Goal: Navigation & Orientation: Locate item on page

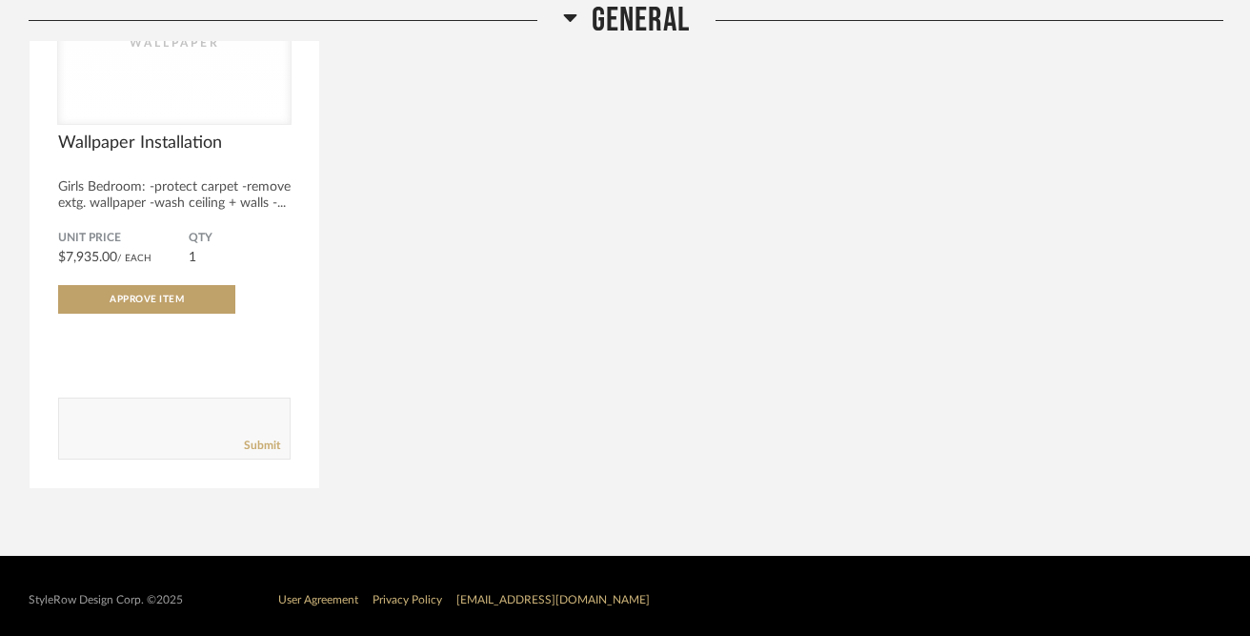
scroll to position [4357, 0]
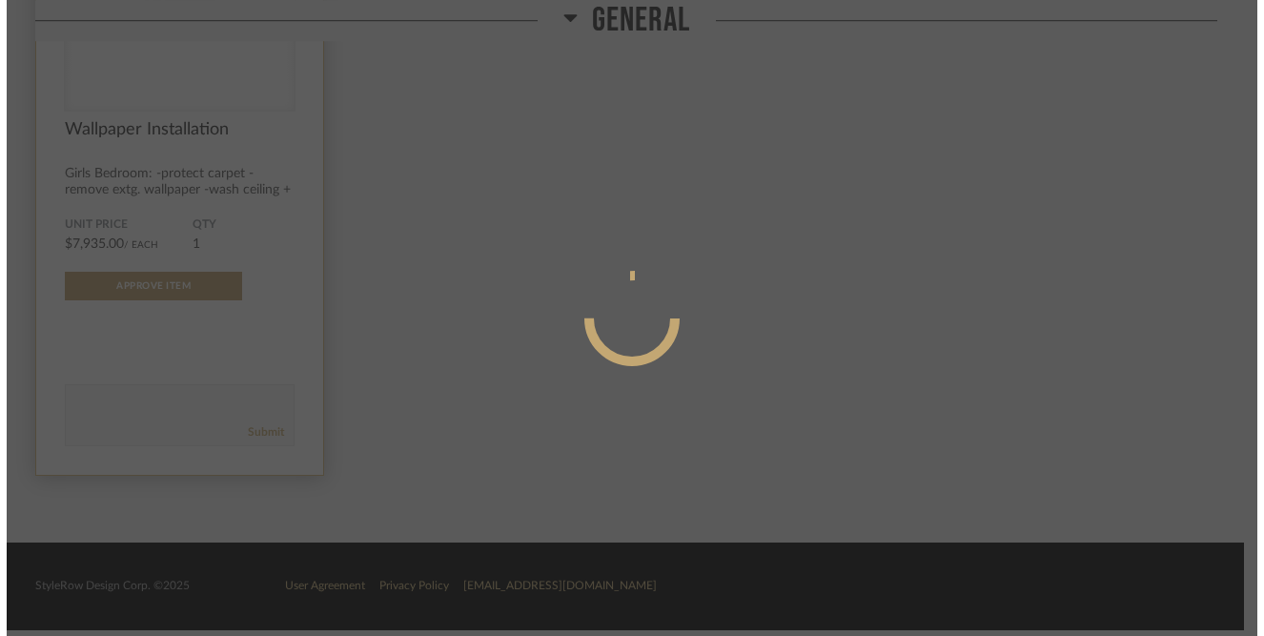
scroll to position [0, 0]
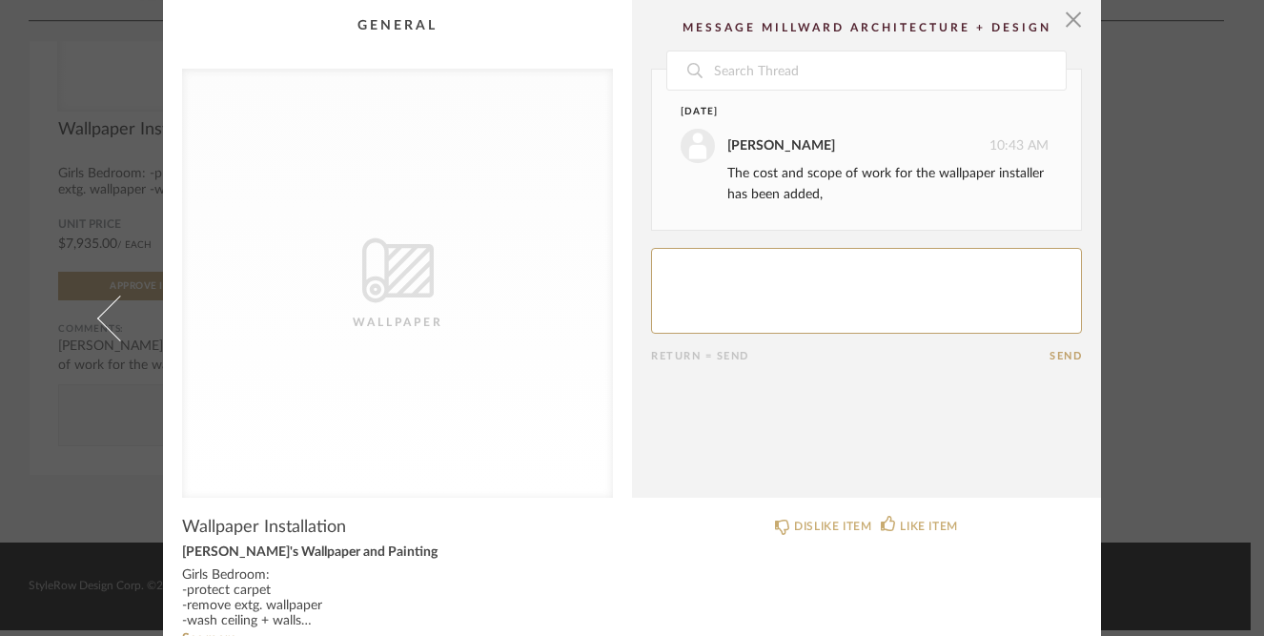
click at [1180, 126] on div "× CategoryIconWallcovering Created with Sketch. Wallpaper Date Today Krysten Sm…" at bounding box center [632, 318] width 1264 height 636
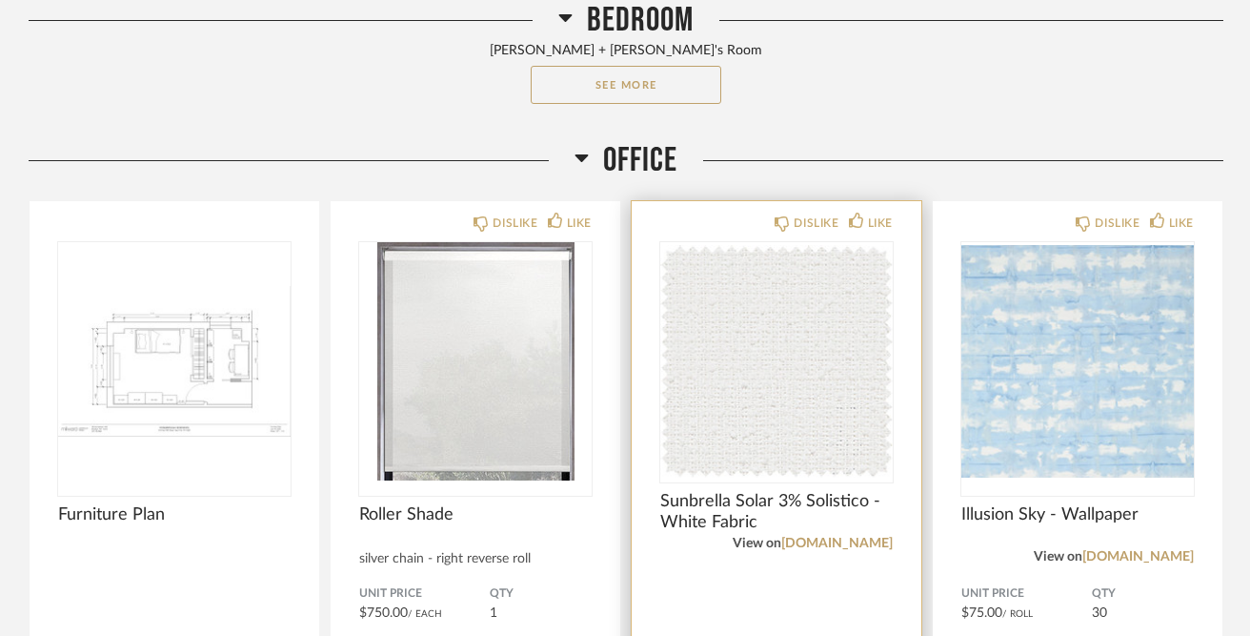
scroll to position [1808, 0]
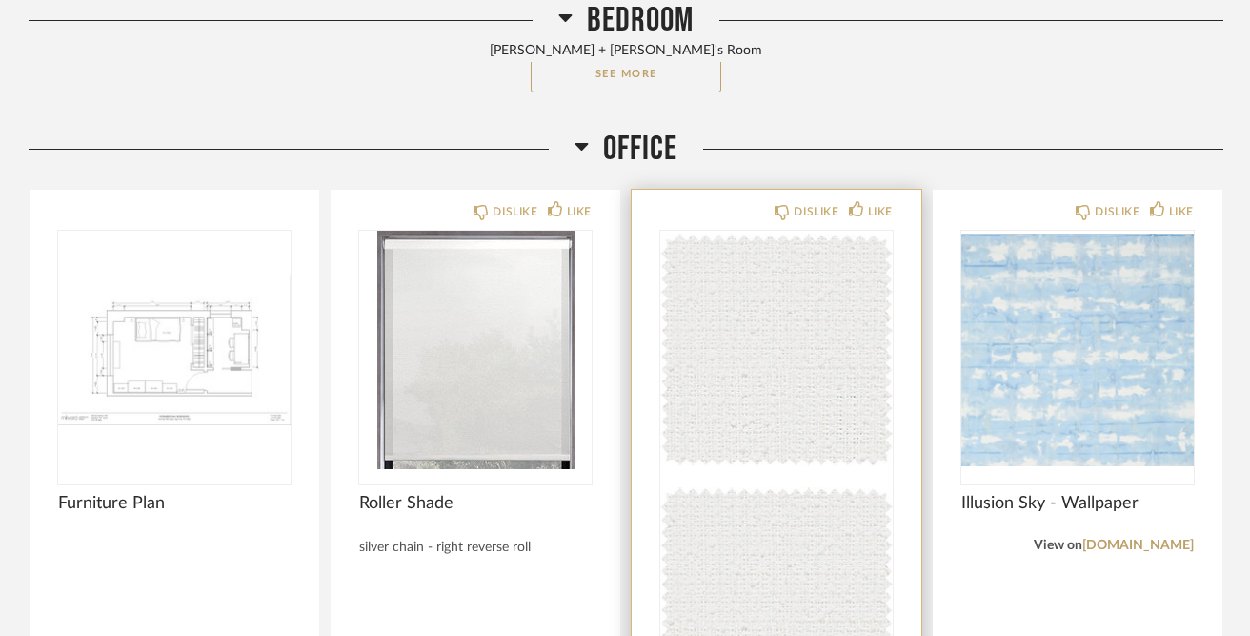
click at [743, 277] on div at bounding box center [776, 477] width 233 height 492
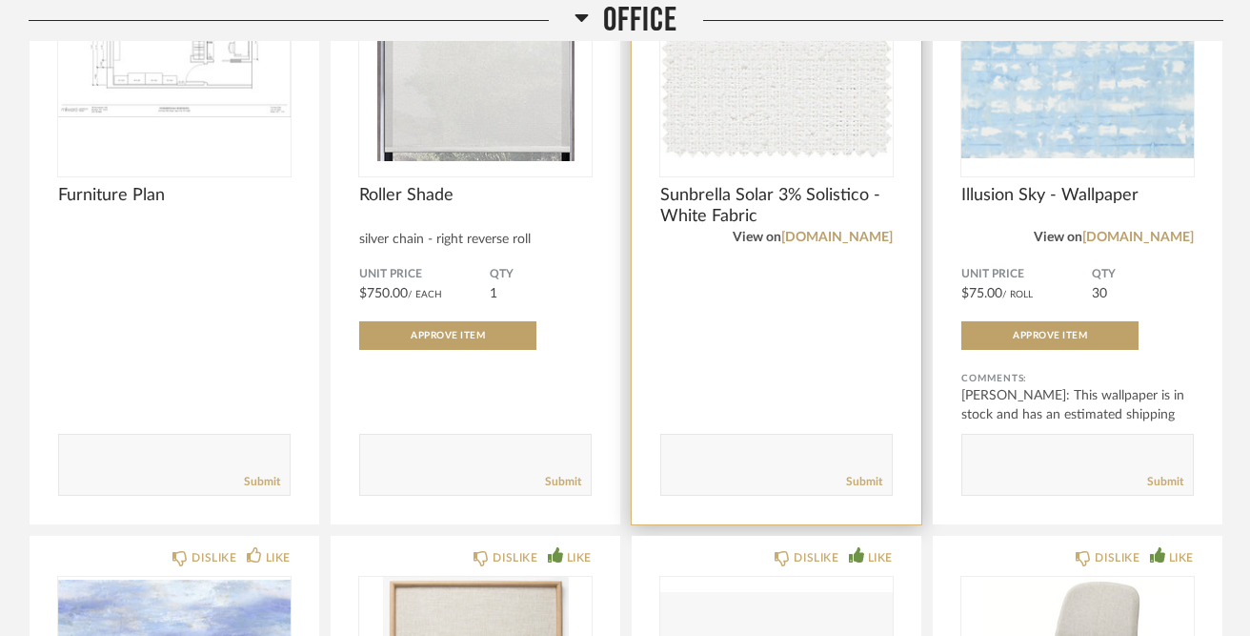
scroll to position [2082, 0]
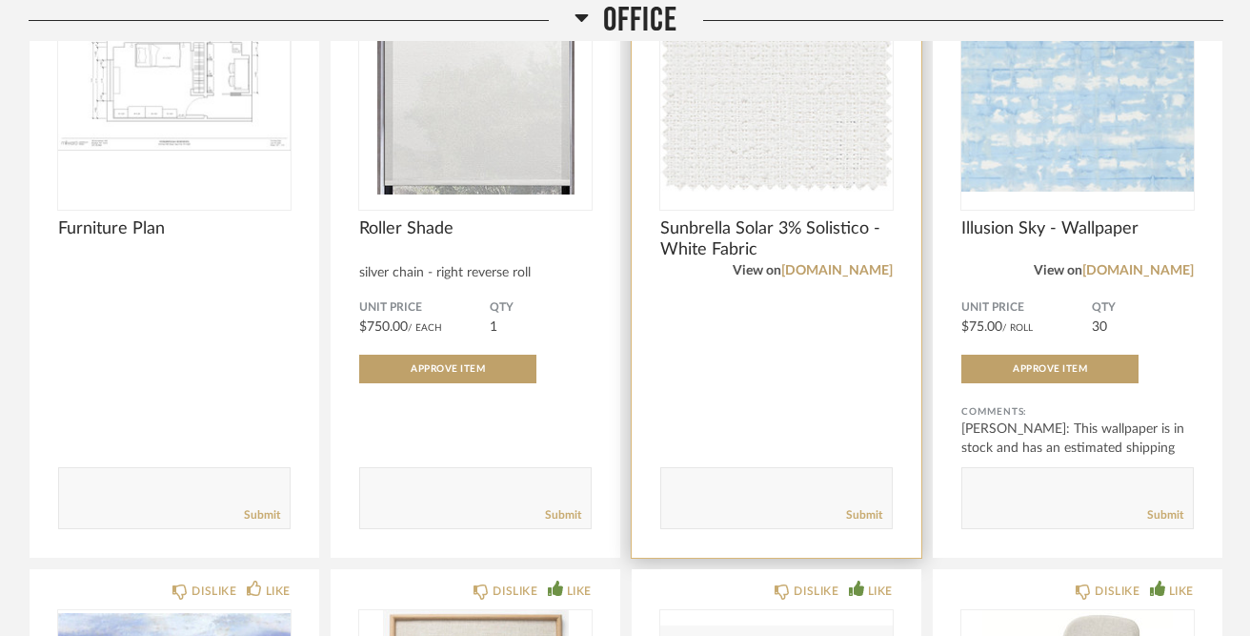
click at [767, 122] on img "0" at bounding box center [776, 75] width 233 height 238
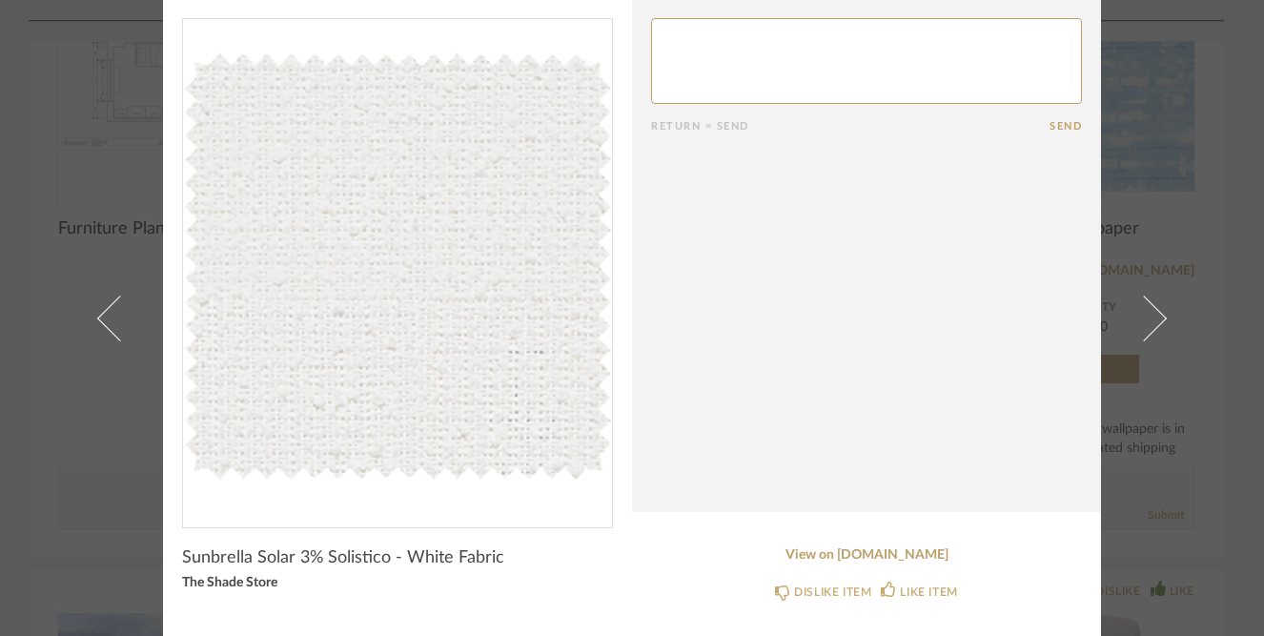
scroll to position [0, 0]
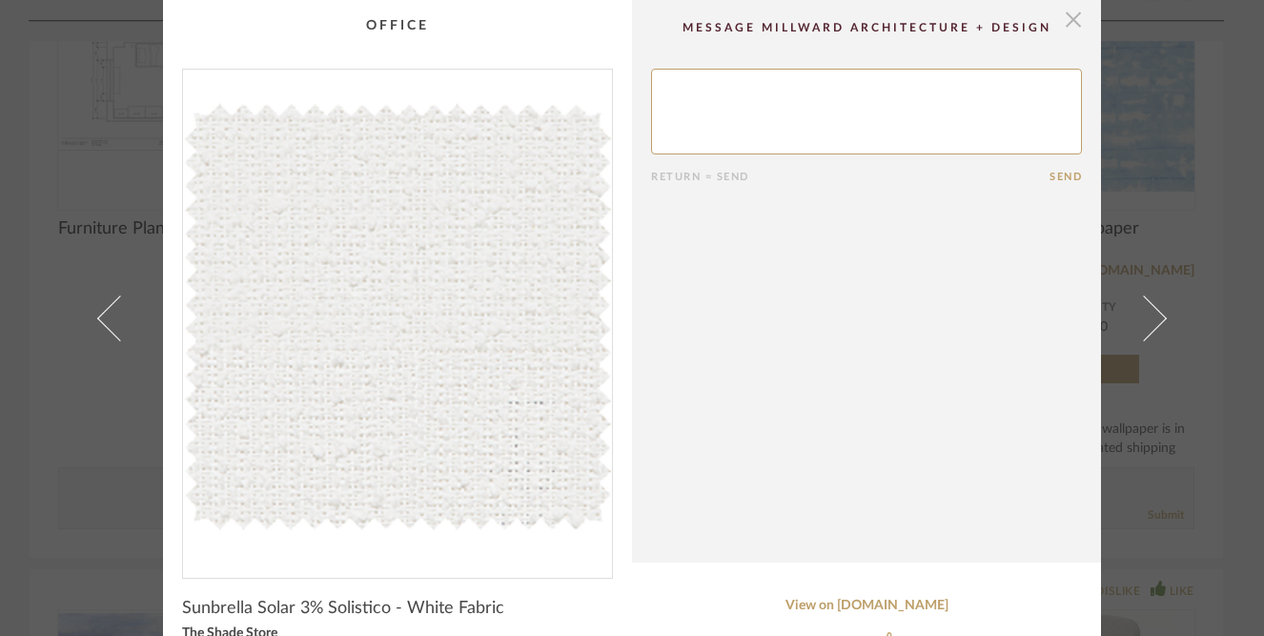
click at [1069, 25] on span "button" at bounding box center [1073, 19] width 38 height 38
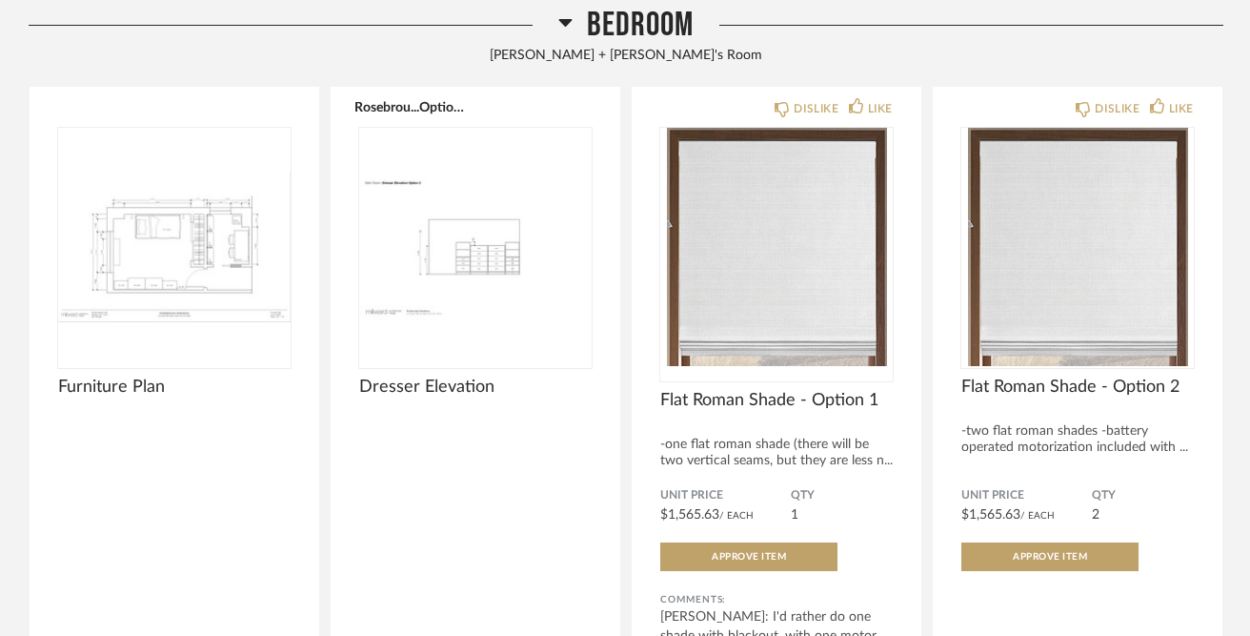
scroll to position [1099, 0]
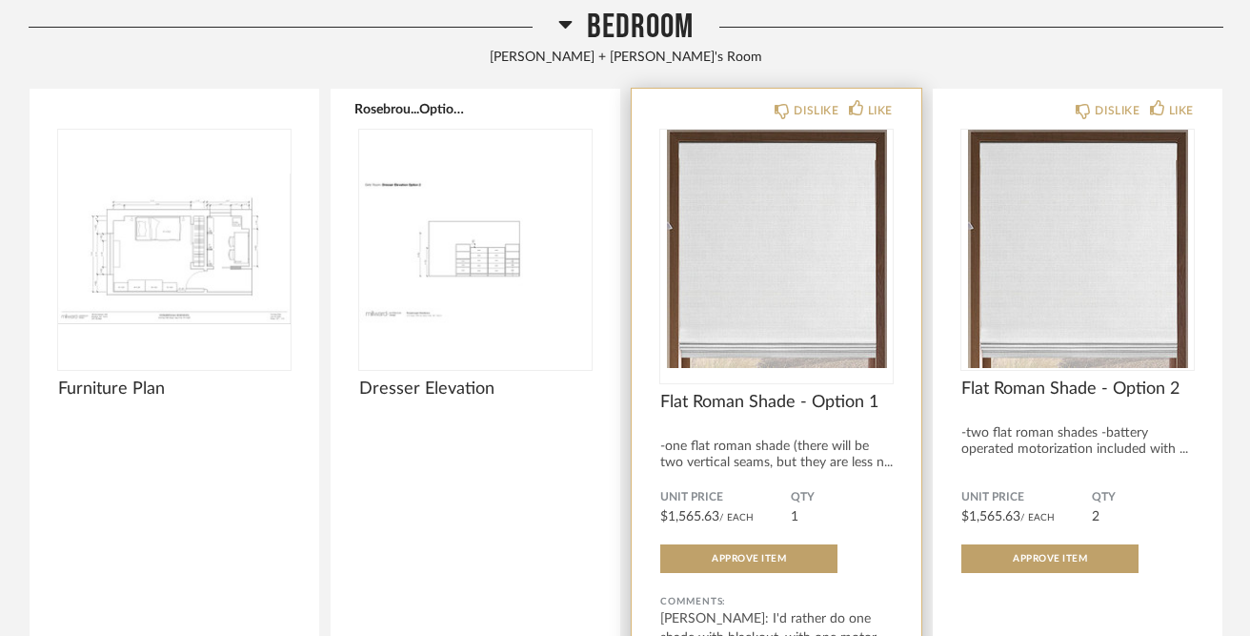
click at [769, 236] on img "0" at bounding box center [776, 249] width 233 height 238
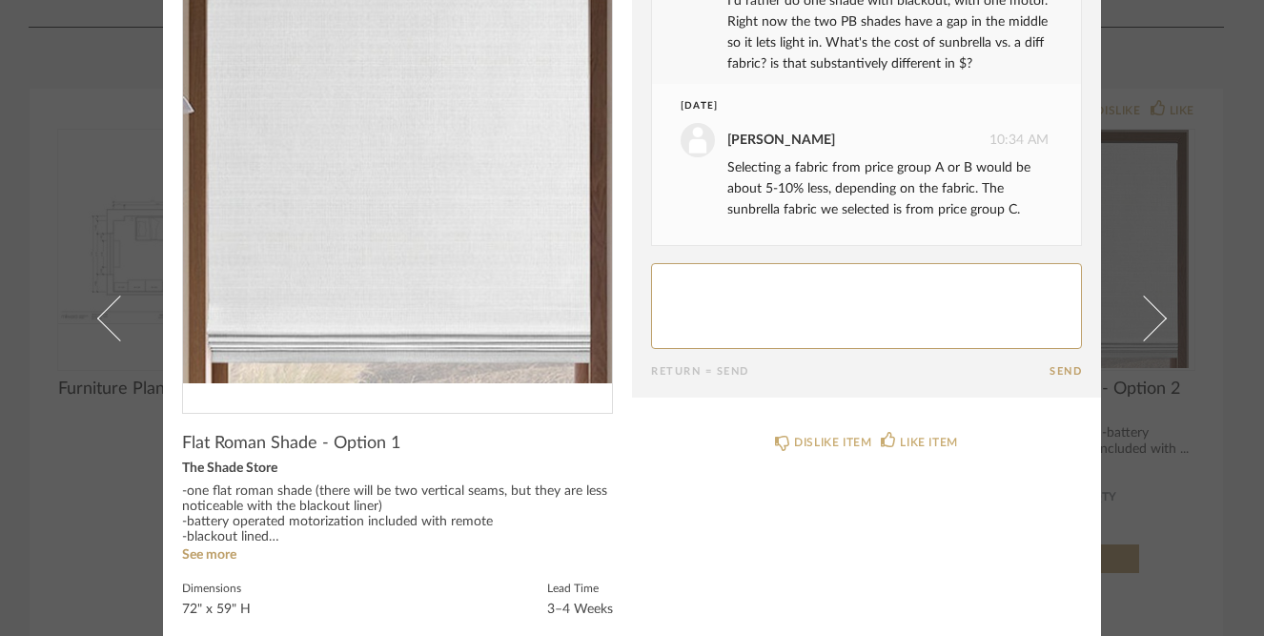
scroll to position [166, 0]
